Goal: Communication & Community: Answer question/provide support

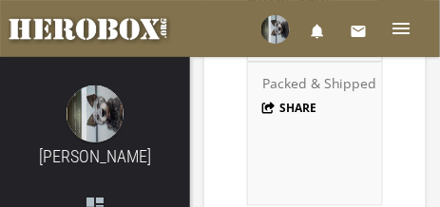
scroll to position [2200, 0]
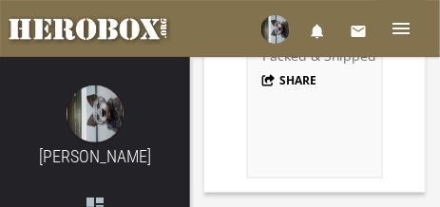
click at [275, 72] on button "Share" at bounding box center [289, 80] width 55 height 16
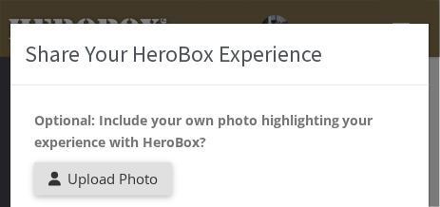
scroll to position [34, 0]
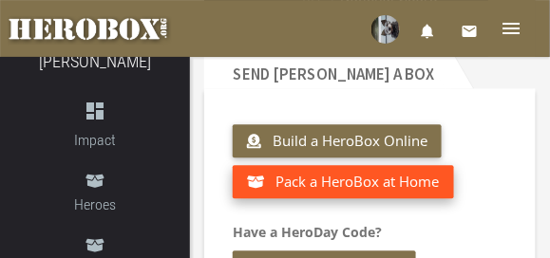
scroll to position [538, 0]
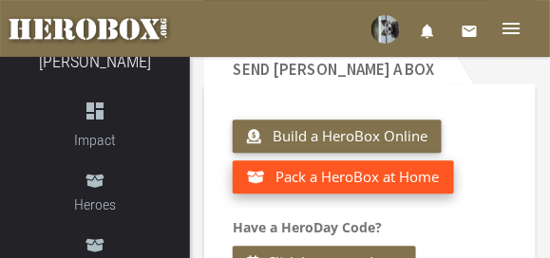
click at [389, 179] on span "Pack a HeroBox at Home" at bounding box center [358, 176] width 163 height 19
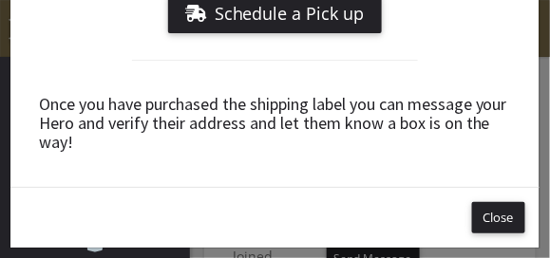
scroll to position [633, 0]
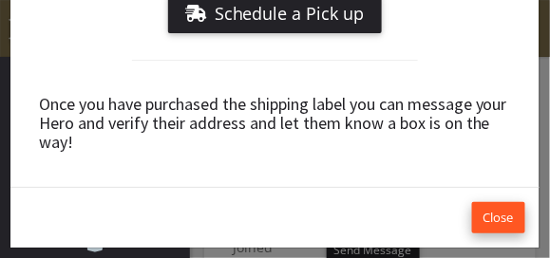
click at [439, 206] on button "Close" at bounding box center [498, 217] width 53 height 31
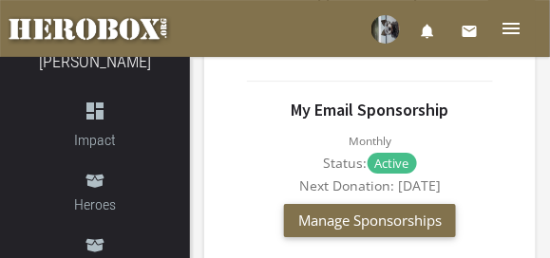
scroll to position [1726, 0]
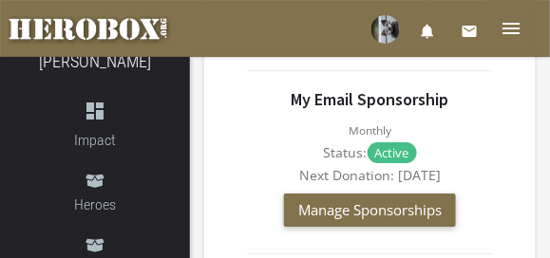
click at [400, 143] on p "Active" at bounding box center [392, 153] width 49 height 21
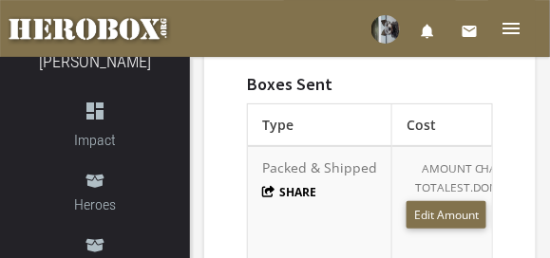
scroll to position [1913, 0]
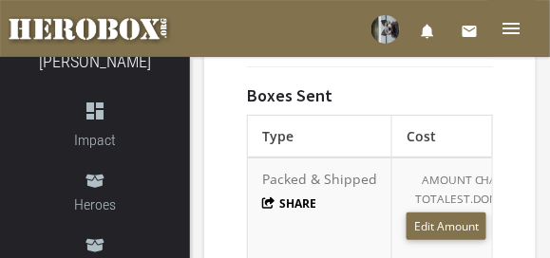
click at [350, 116] on th "Type" at bounding box center [320, 137] width 144 height 42
click at [308, 196] on button "Share" at bounding box center [289, 204] width 55 height 16
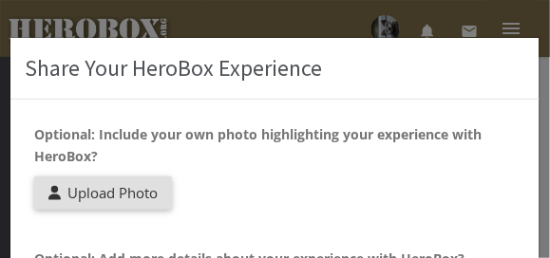
scroll to position [48, 0]
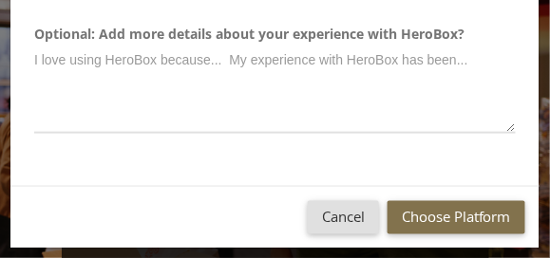
scroll to position [95, 0]
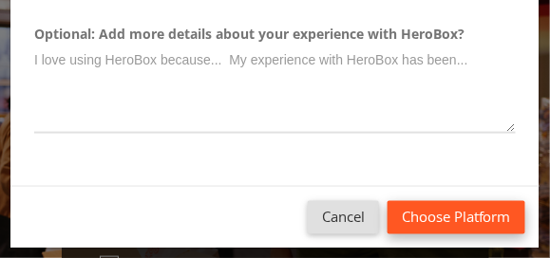
click at [439, 206] on button "Choose Platform" at bounding box center [457, 217] width 138 height 33
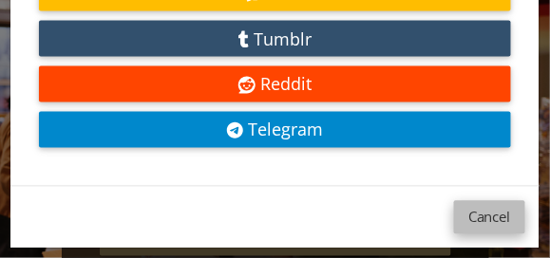
scroll to position [333, 0]
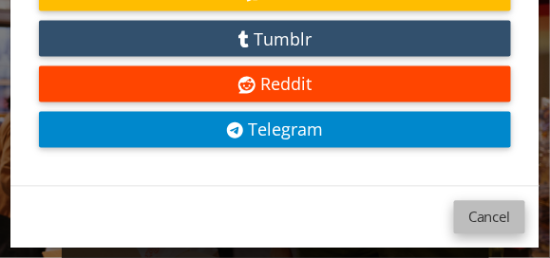
click at [439, 206] on button "Cancel" at bounding box center [489, 217] width 71 height 33
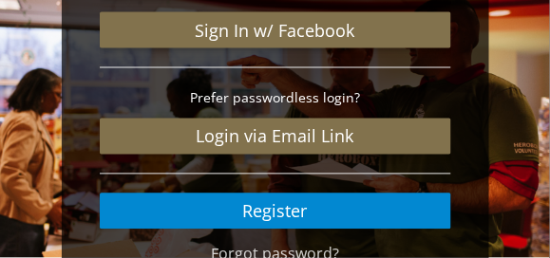
scroll to position [432, 0]
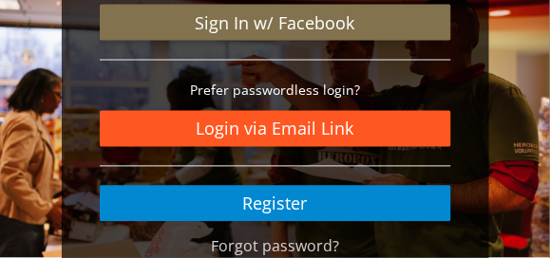
click at [329, 126] on link "Login via Email Link" at bounding box center [276, 129] width 352 height 36
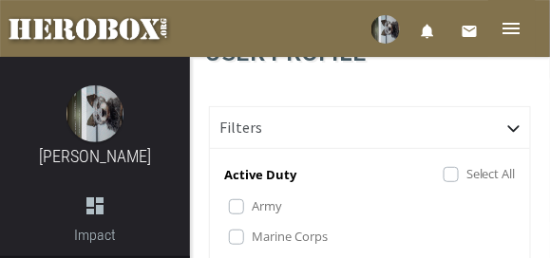
scroll to position [143, 0]
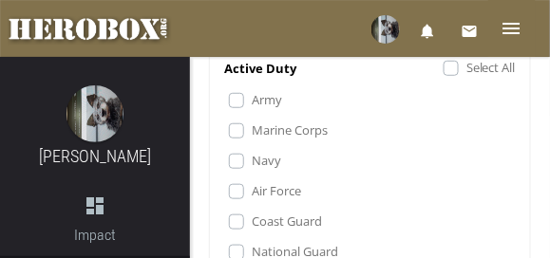
click at [252, 105] on label "Army" at bounding box center [267, 99] width 30 height 21
click at [252, 139] on label "Marine Corps" at bounding box center [290, 130] width 76 height 21
click at [252, 171] on label "Navy" at bounding box center [266, 160] width 29 height 21
click at [252, 201] on label "Air Force" at bounding box center [276, 191] width 49 height 21
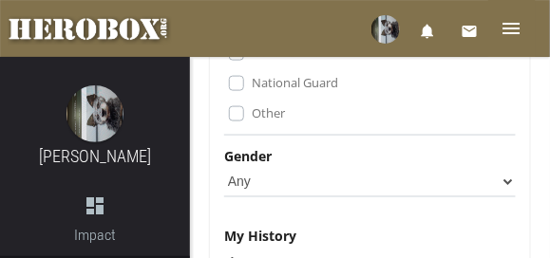
scroll to position [333, 0]
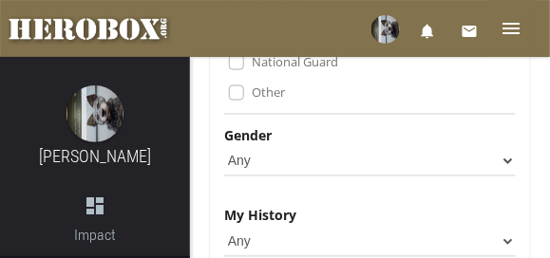
click at [252, 103] on label "Other" at bounding box center [268, 92] width 33 height 21
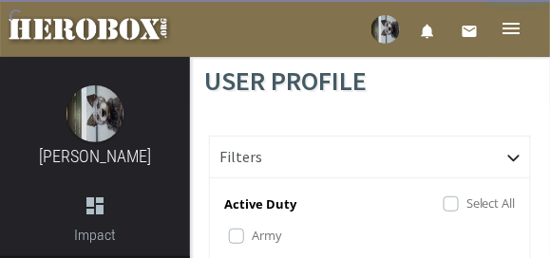
scroll to position [0, 0]
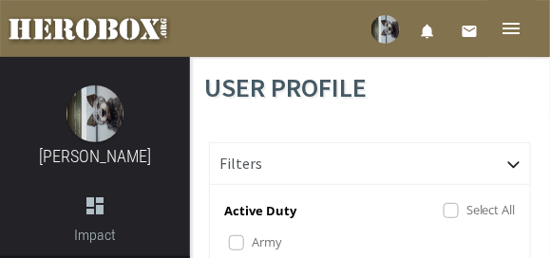
drag, startPoint x: 365, startPoint y: 206, endPoint x: 376, endPoint y: 178, distance: 30.7
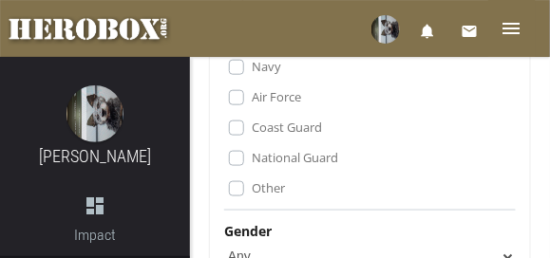
scroll to position [238, 0]
click at [252, 137] on label "Coast Guard" at bounding box center [287, 126] width 70 height 21
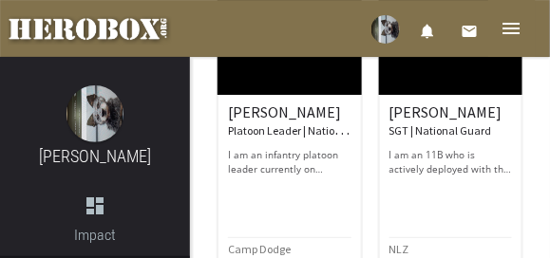
scroll to position [1853, 0]
drag, startPoint x: 525, startPoint y: 152, endPoint x: 522, endPoint y: 75, distance: 77.0
click at [439, 72] on div "KORY G. SGT | National Guard I am an 11B who is actively deployed with the Iowa…" at bounding box center [452, 95] width 162 height 382
click at [439, 26] on icon "menu" at bounding box center [512, 28] width 23 height 23
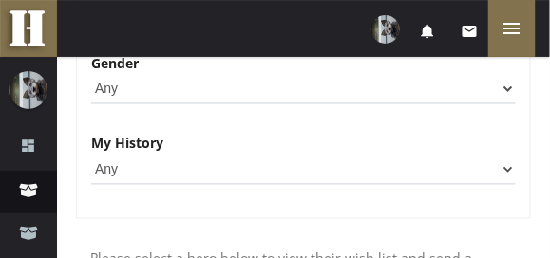
scroll to position [428, 0]
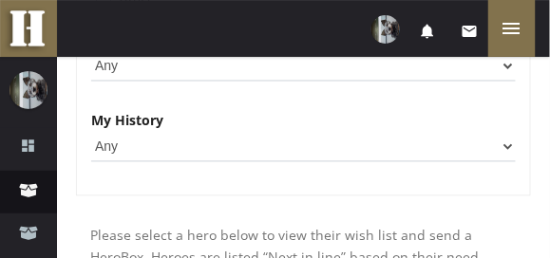
click at [439, 82] on select "Any Male Female" at bounding box center [303, 66] width 425 height 30
select select "Male"
click at [91, 82] on select "Any Male Female" at bounding box center [303, 66] width 425 height 30
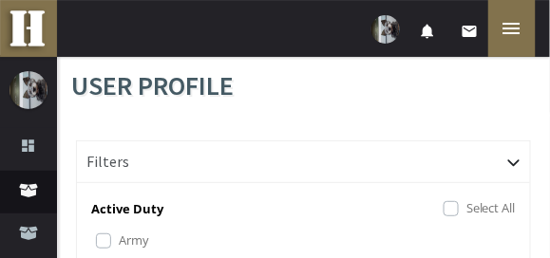
scroll to position [0, 0]
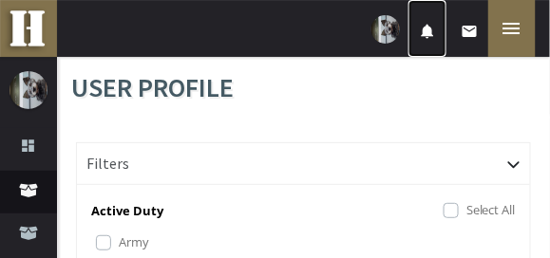
click at [428, 32] on icon "notifications" at bounding box center [427, 31] width 17 height 17
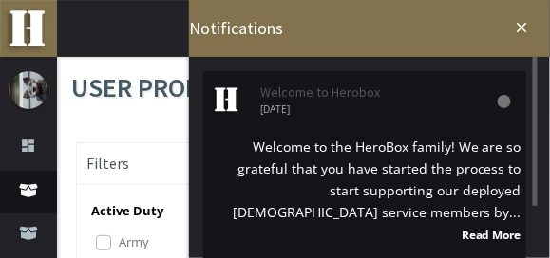
scroll to position [1, 0]
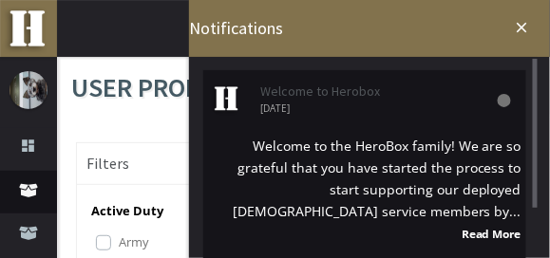
click at [438, 105] on span "5 days ago" at bounding box center [383, 109] width 247 height 10
click at [439, 99] on icon at bounding box center [504, 100] width 13 height 13
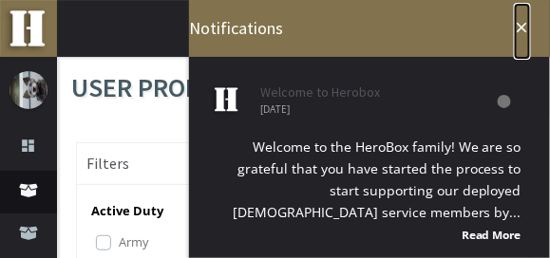
click at [439, 25] on icon "close" at bounding box center [522, 27] width 17 height 17
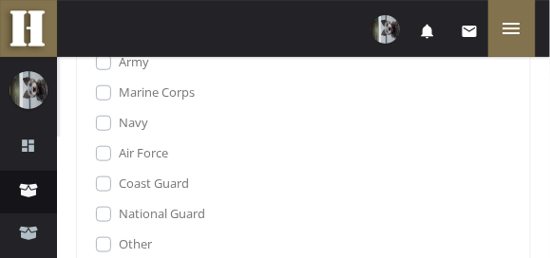
scroll to position [95, 0]
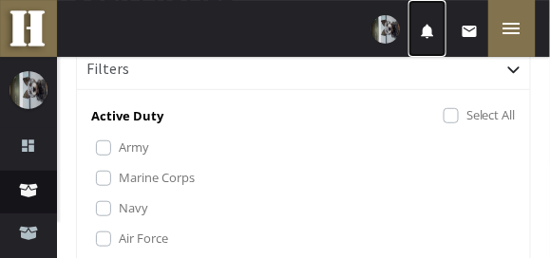
click at [428, 27] on icon "notifications" at bounding box center [427, 31] width 17 height 17
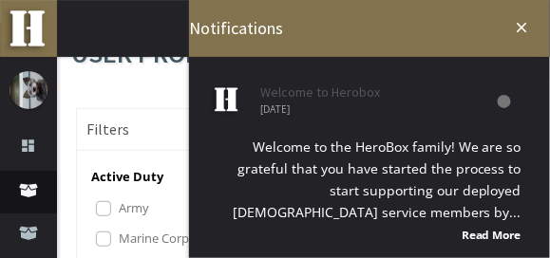
scroll to position [0, 0]
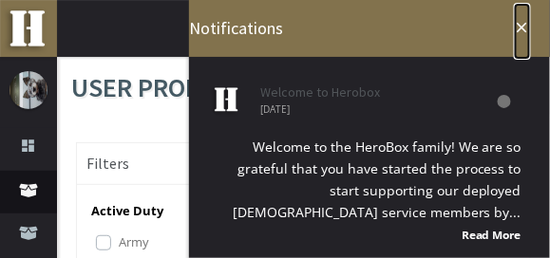
click at [439, 24] on icon "close" at bounding box center [522, 27] width 17 height 17
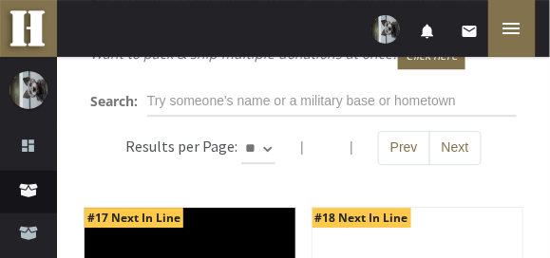
scroll to position [665, 0]
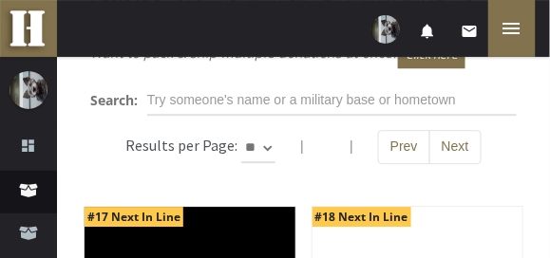
click at [128, 111] on label "Search:" at bounding box center [114, 100] width 48 height 22
click at [125, 111] on label "Search:" at bounding box center [114, 100] width 48 height 22
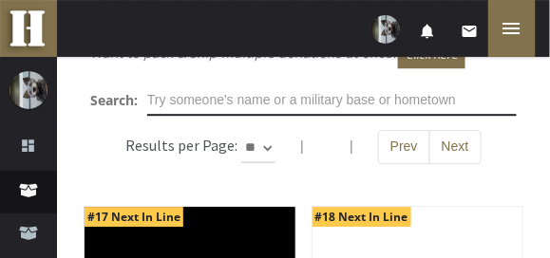
click at [190, 116] on input "text" at bounding box center [332, 101] width 370 height 30
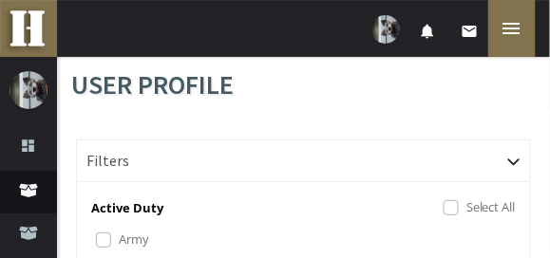
scroll to position [0, 0]
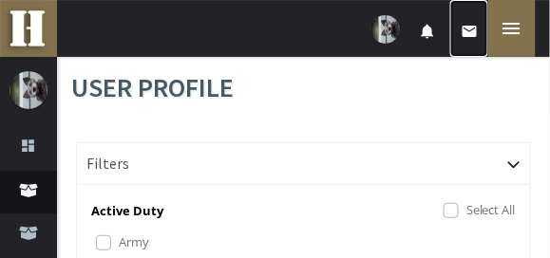
click at [439, 29] on icon "email" at bounding box center [469, 31] width 17 height 17
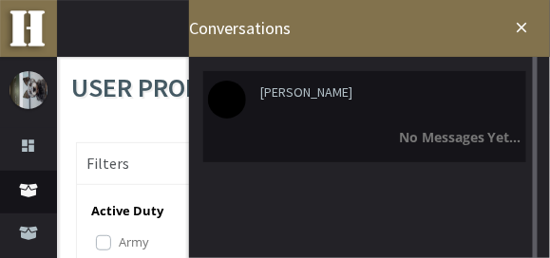
click at [367, 134] on div "No Messages Yet..." at bounding box center [365, 137] width 314 height 22
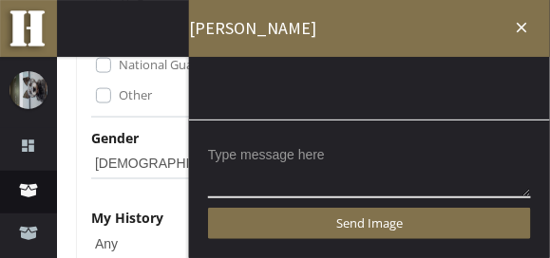
scroll to position [333, 0]
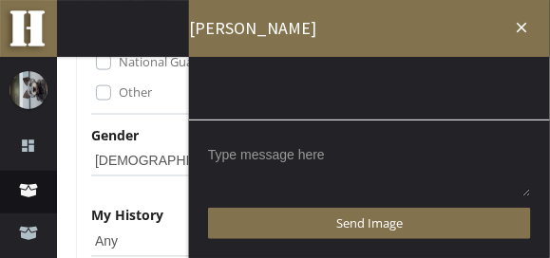
click at [374, 149] on textarea at bounding box center [369, 169] width 323 height 59
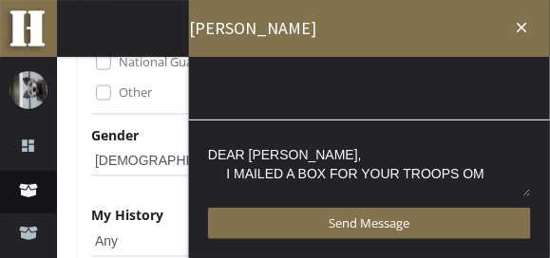
click at [400, 175] on textarea "DEAR SEAN, I MAILED A BOX FOR YOUR TROOPS OM" at bounding box center [369, 169] width 323 height 59
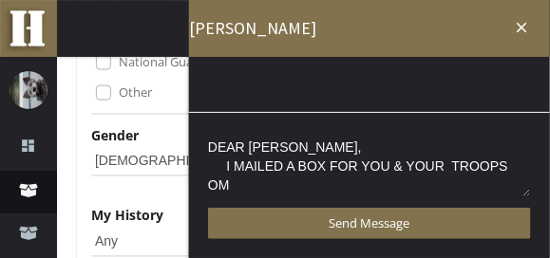
click at [256, 187] on textarea "DEAR SEAN, I MAILED A BOX FOR YOU & YOUR TROOPS OM" at bounding box center [369, 165] width 323 height 67
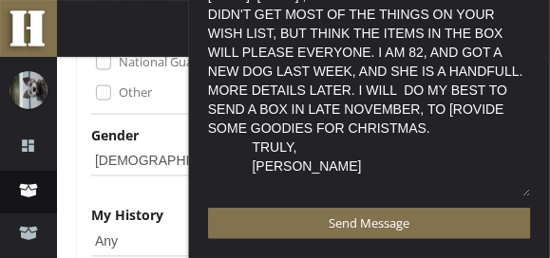
scroll to position [3, 0]
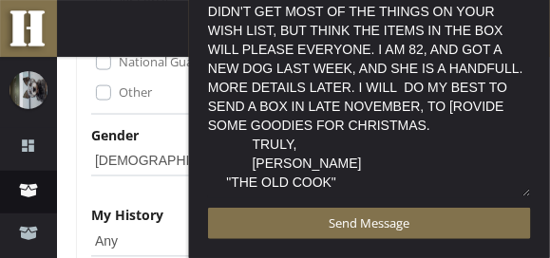
click at [252, 163] on textarea "DEAR SEAN, I MAILED A BOX FOR YOU & YOUR TROOPS ON WEDNESDAY. SEPT. 10TH., CURR…" at bounding box center [369, 70] width 323 height 257
click at [251, 162] on textarea "DEAR SEAN, I MAILED A BOX FOR YOU & YOUR TROOPS ON WEDNESDAY. SEPT. 10TH., CURR…" at bounding box center [369, 70] width 323 height 257
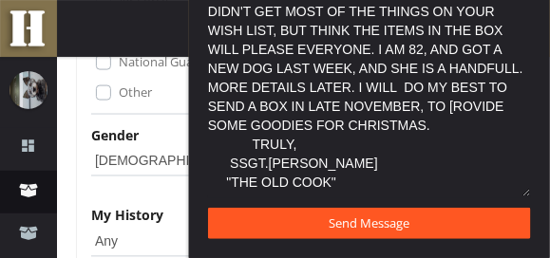
type textarea "DEAR SEAN, I MAILED A BOX FOR YOU & YOUR TROOPS ON WEDNESDAY. SEPT. 10TH., CURR…"
click at [353, 206] on span "Send Message" at bounding box center [370, 223] width 81 height 17
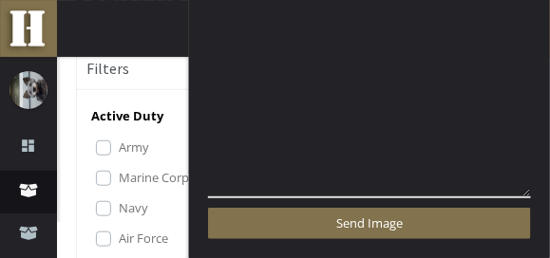
scroll to position [0, 0]
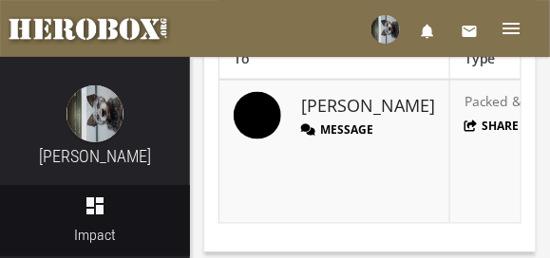
scroll to position [333, 0]
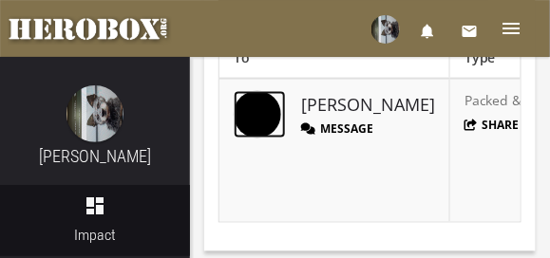
click at [259, 114] on img at bounding box center [258, 115] width 48 height 48
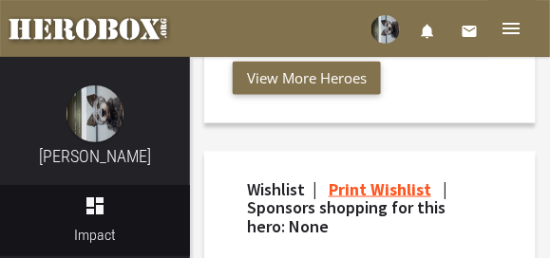
scroll to position [1200, 0]
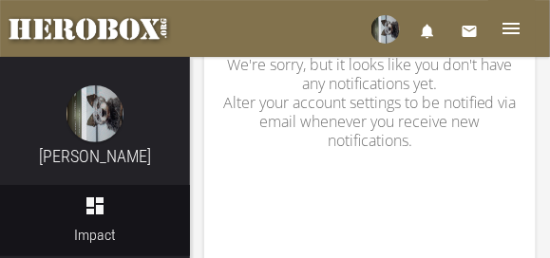
scroll to position [922, 0]
